Goal: Task Accomplishment & Management: Manage account settings

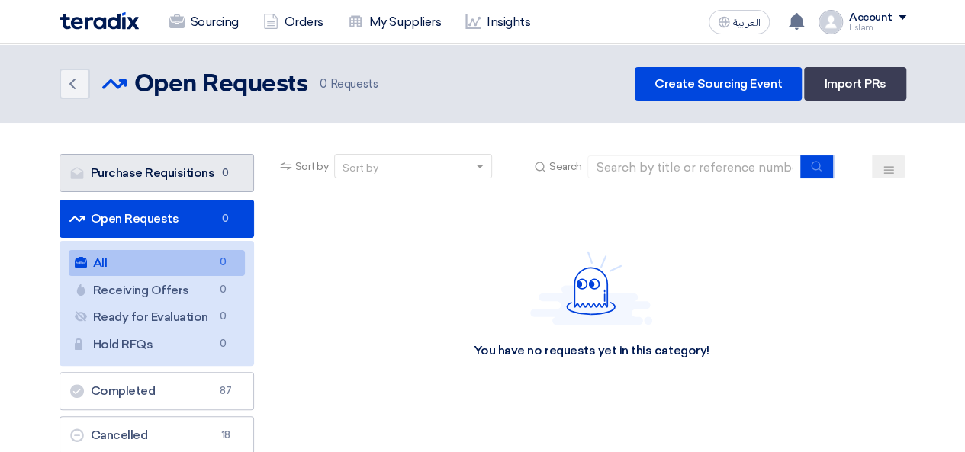
click at [223, 173] on span "0" at bounding box center [226, 172] width 18 height 15
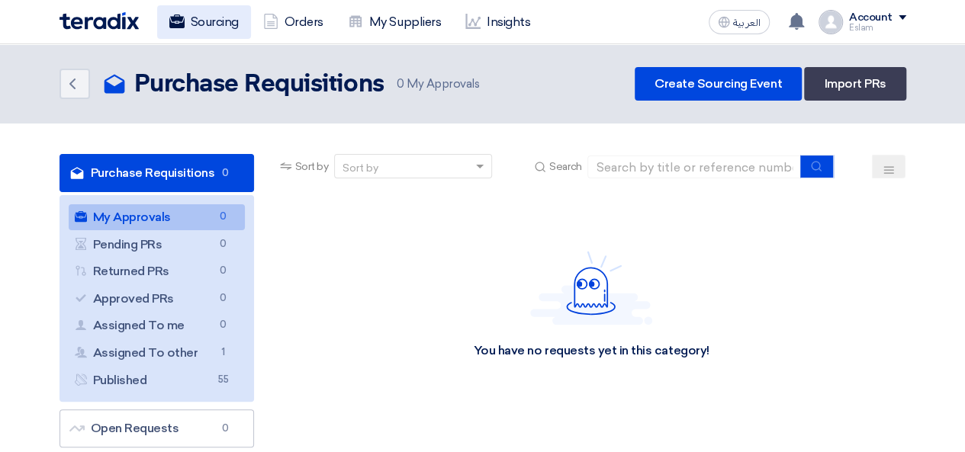
click at [201, 15] on link "Sourcing" at bounding box center [204, 22] width 94 height 34
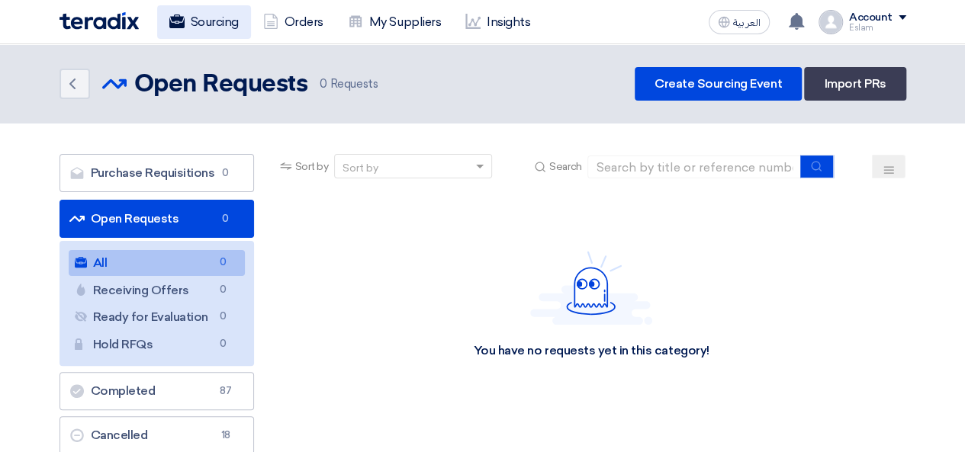
click at [172, 21] on icon at bounding box center [176, 21] width 15 height 15
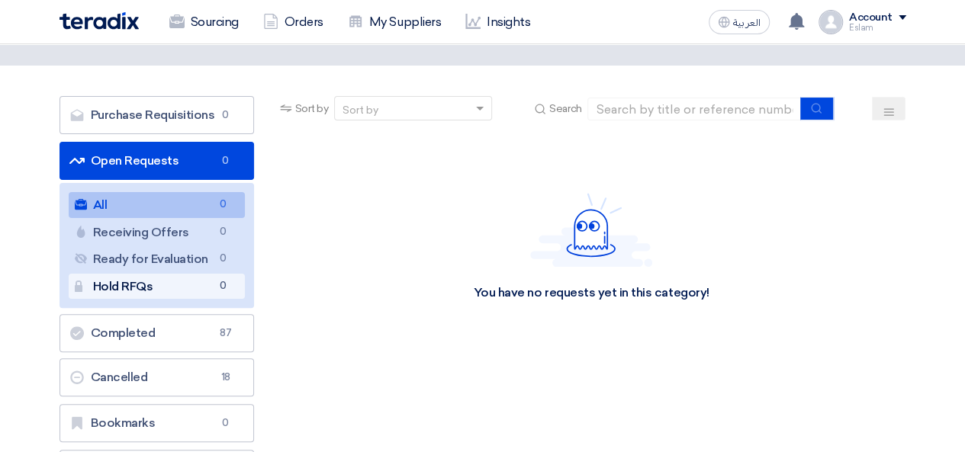
scroll to position [153, 0]
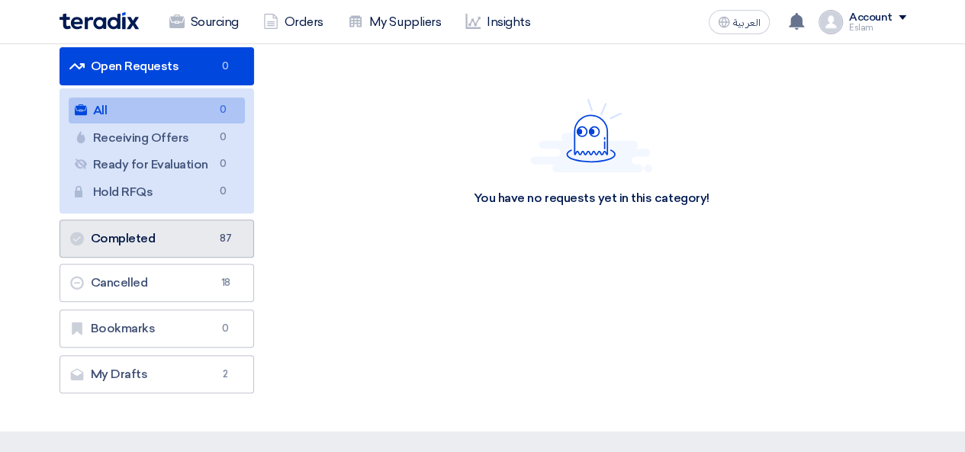
click at [177, 225] on link "Completed Completed 87" at bounding box center [156, 239] width 194 height 38
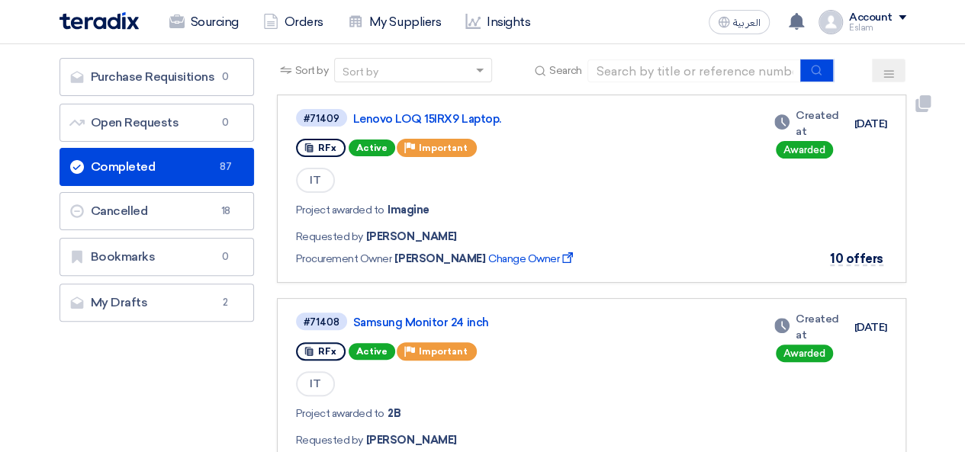
scroll to position [153, 0]
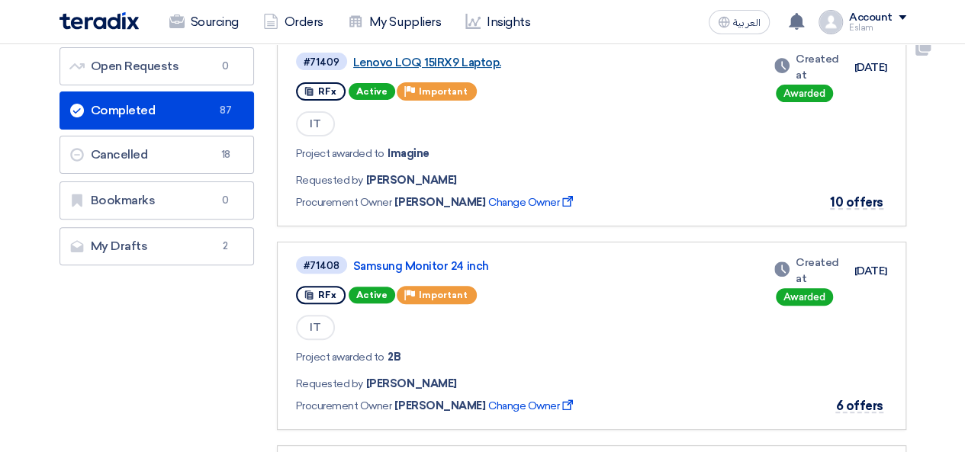
click at [408, 63] on link "Lenovo LOQ 15IRX9 Laptop." at bounding box center [543, 63] width 381 height 14
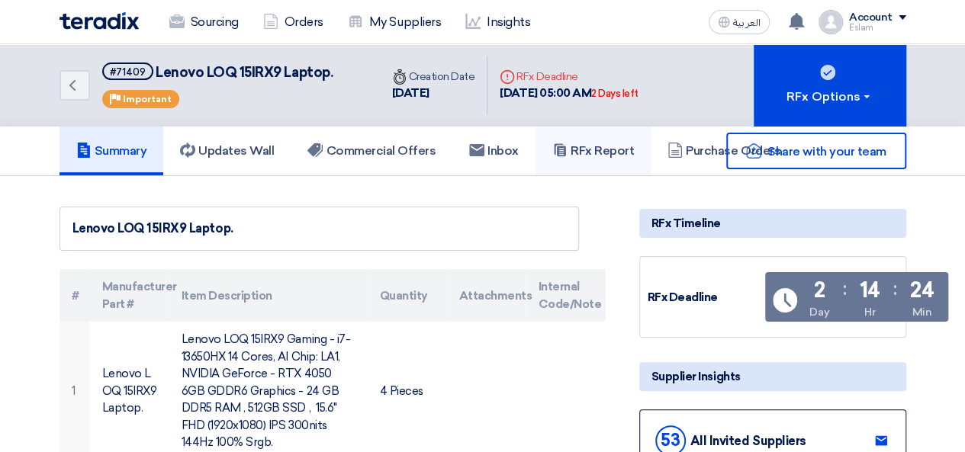
click at [615, 144] on h5 "RFx Report" at bounding box center [593, 150] width 82 height 15
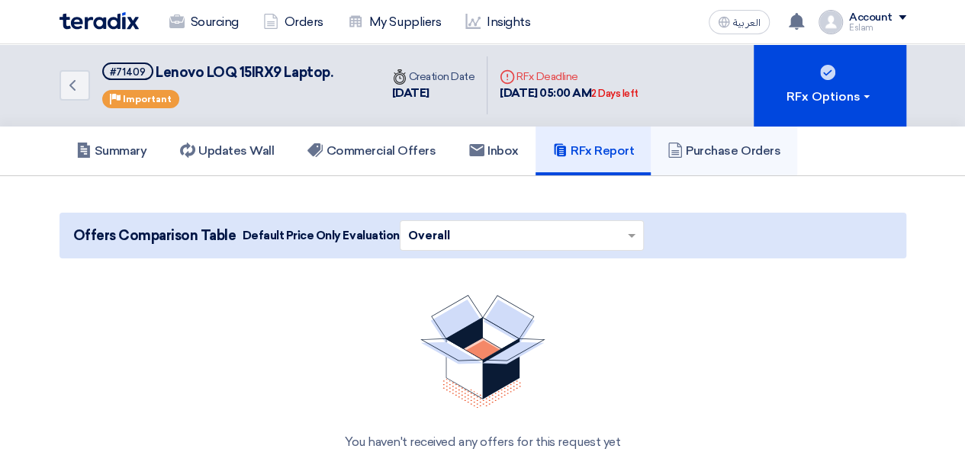
click at [694, 143] on h5 "Purchase Orders" at bounding box center [723, 150] width 113 height 15
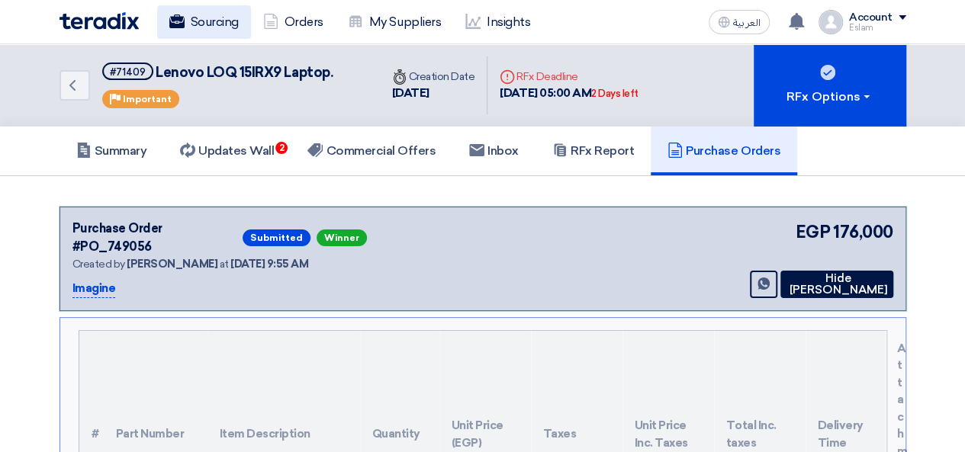
click at [194, 20] on link "Sourcing" at bounding box center [204, 22] width 94 height 34
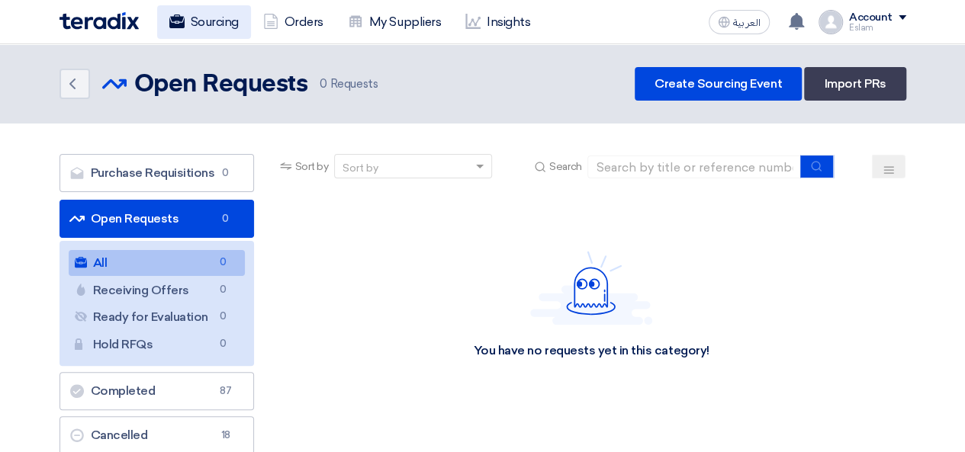
click at [171, 31] on link "Sourcing" at bounding box center [204, 22] width 94 height 34
